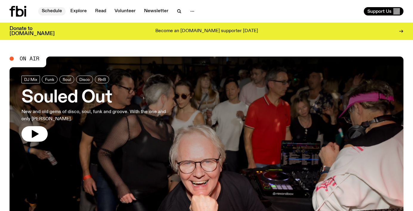
click at [52, 13] on link "Schedule" at bounding box center [51, 11] width 27 height 8
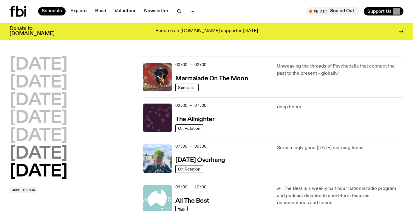
click at [39, 151] on h2 "[DATE]" at bounding box center [39, 154] width 58 height 17
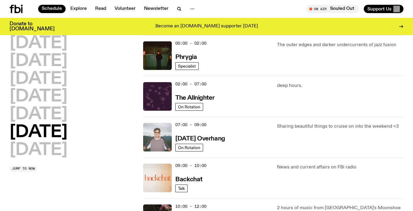
click at [159, 134] on img at bounding box center [157, 137] width 29 height 29
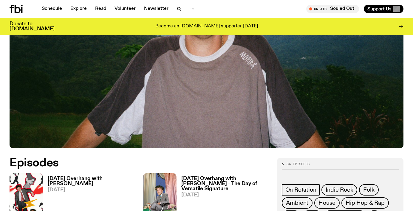
scroll to position [204, 0]
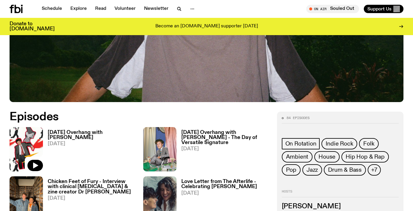
click at [30, 135] on img at bounding box center [26, 149] width 33 height 44
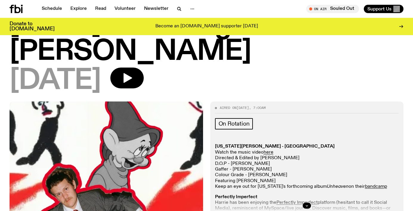
scroll to position [77, 0]
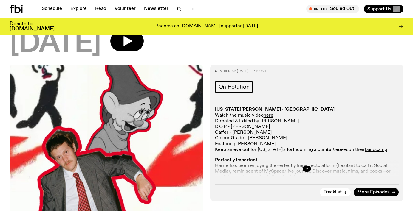
click at [304, 167] on button "button" at bounding box center [306, 169] width 8 height 6
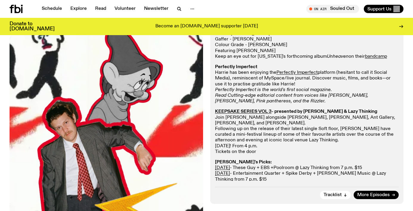
scroll to position [165, 0]
